Goal: Information Seeking & Learning: Learn about a topic

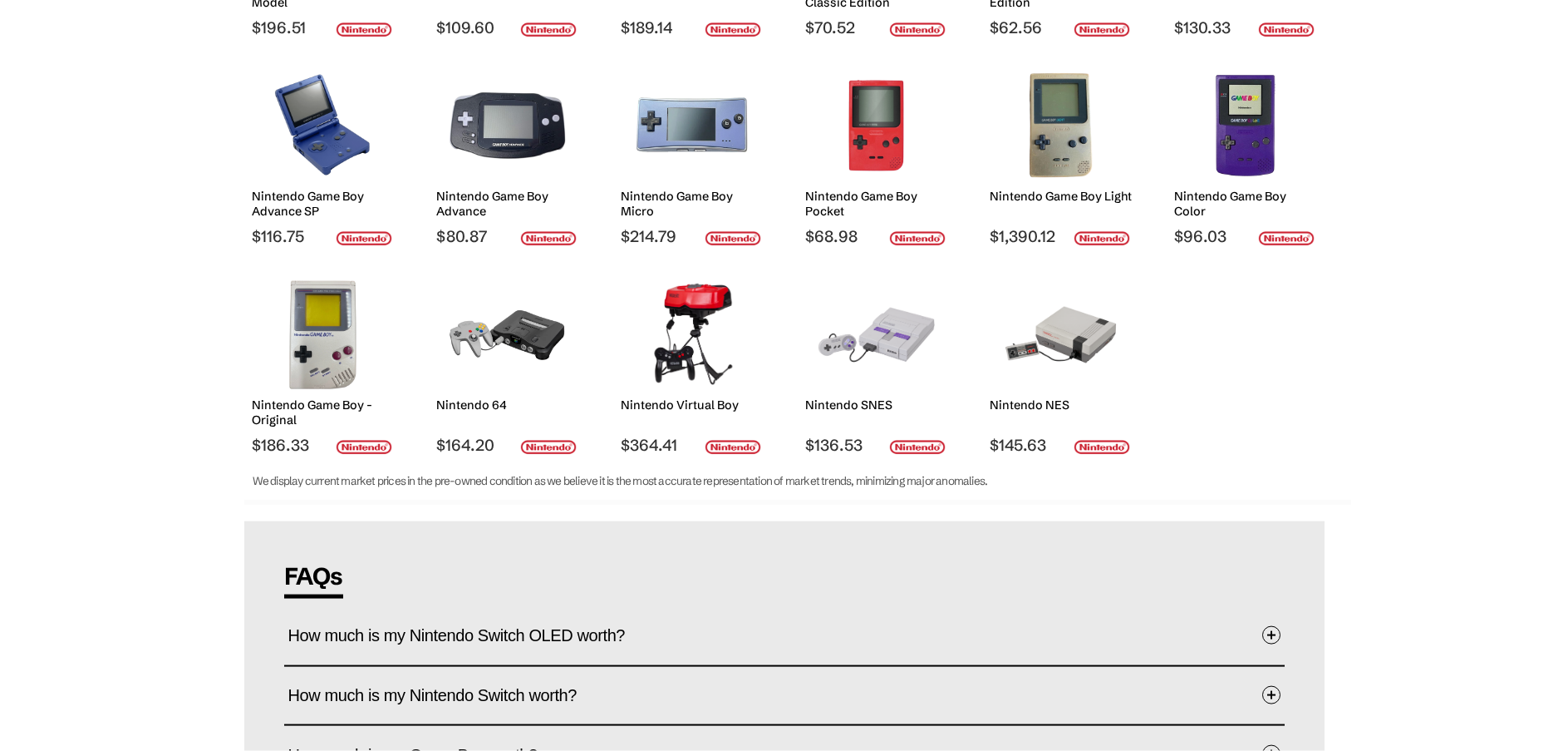
scroll to position [424, 0]
click at [547, 344] on img at bounding box center [507, 334] width 117 height 108
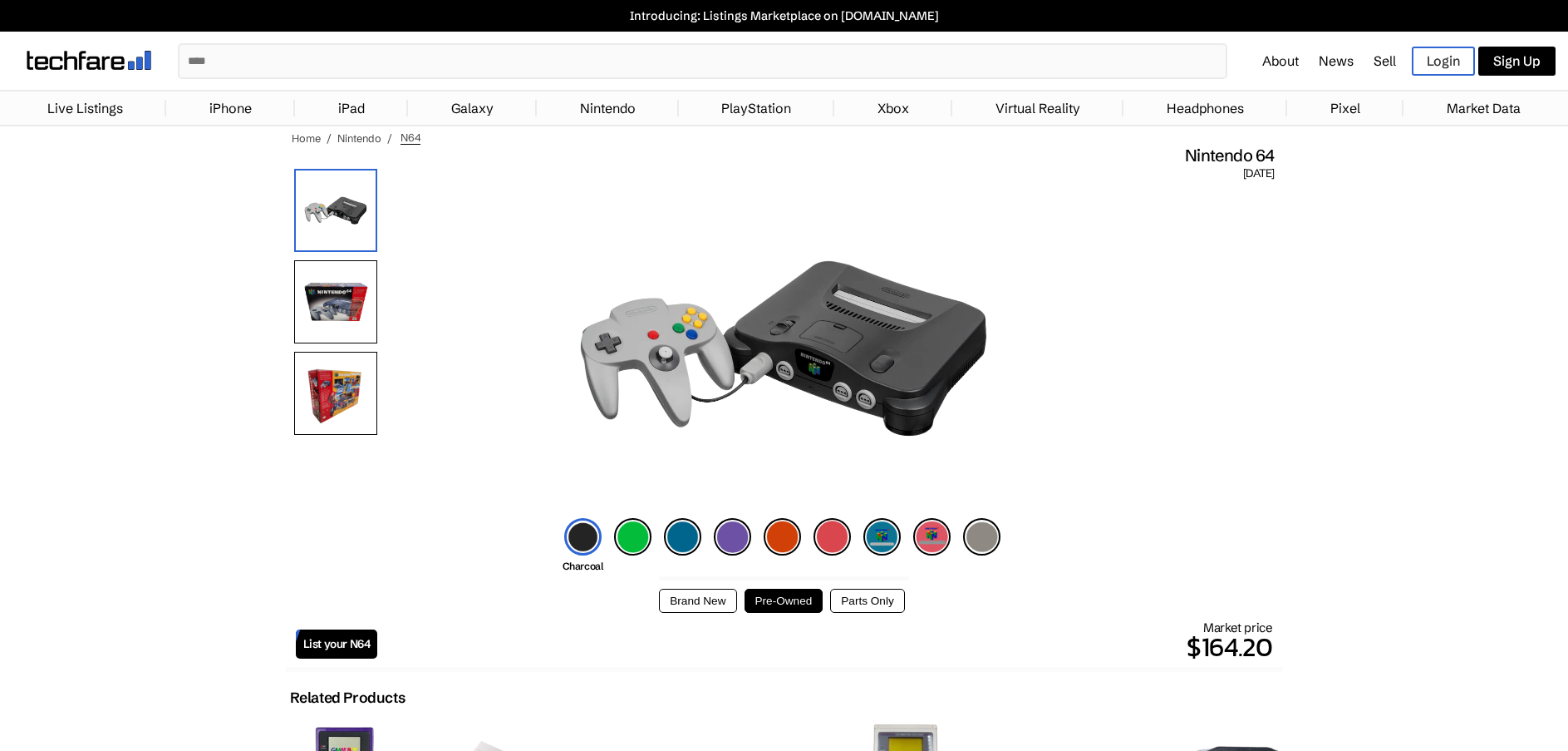
click at [339, 305] on img at bounding box center [336, 302] width 83 height 84
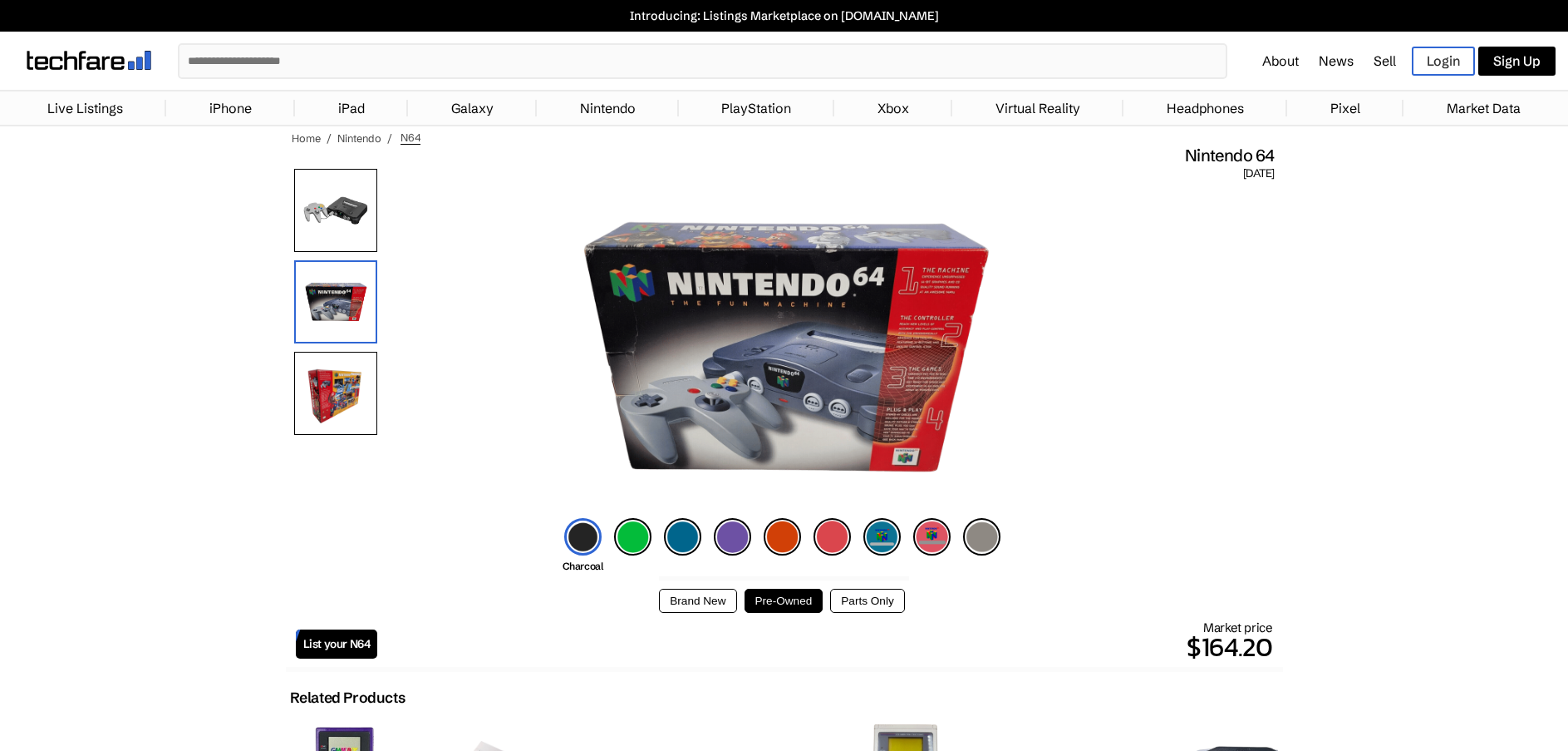
click at [339, 393] on img at bounding box center [336, 393] width 83 height 84
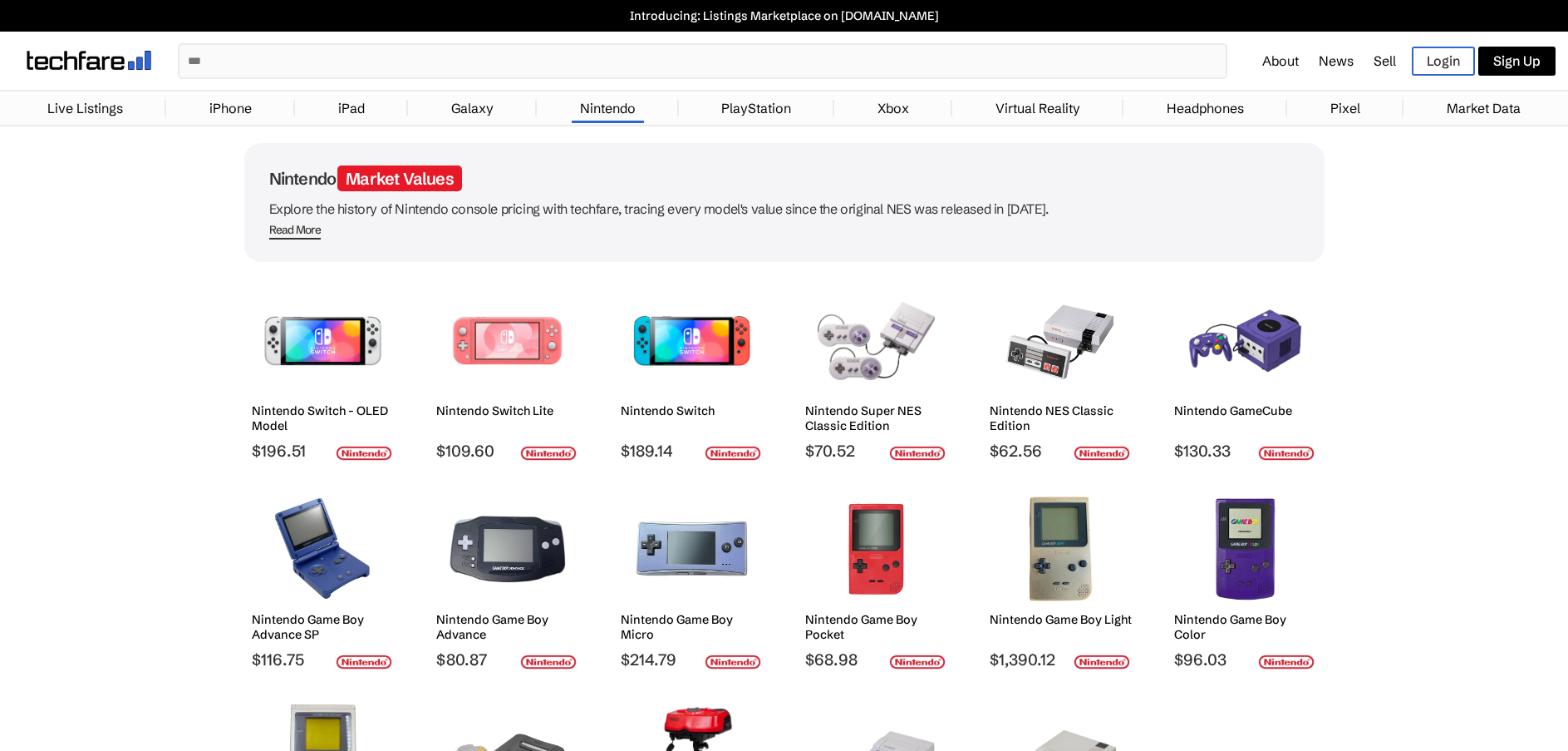
scroll to position [424, 0]
